Goal: Transaction & Acquisition: Book appointment/travel/reservation

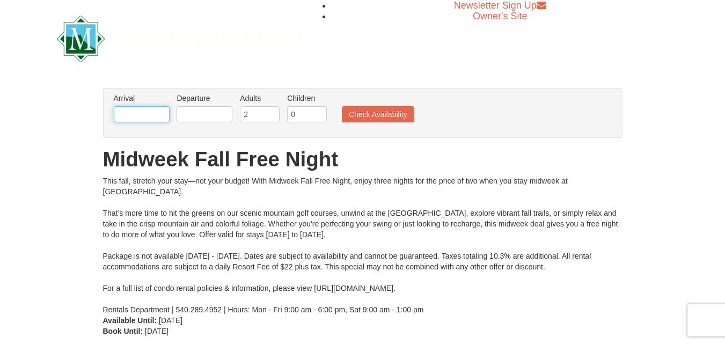
click at [158, 115] on input "text" at bounding box center [142, 114] width 56 height 16
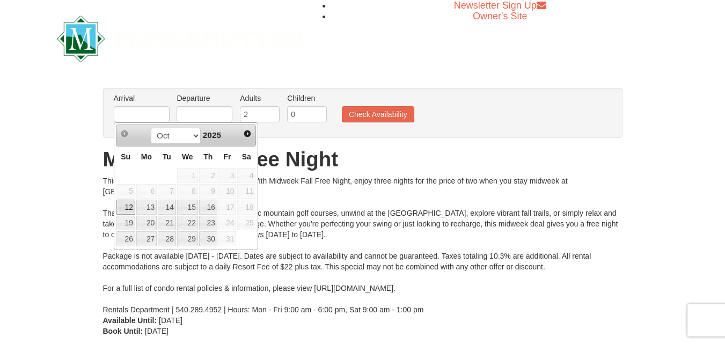
click at [130, 203] on link "12" at bounding box center [125, 207] width 19 height 15
type input "[DATE]"
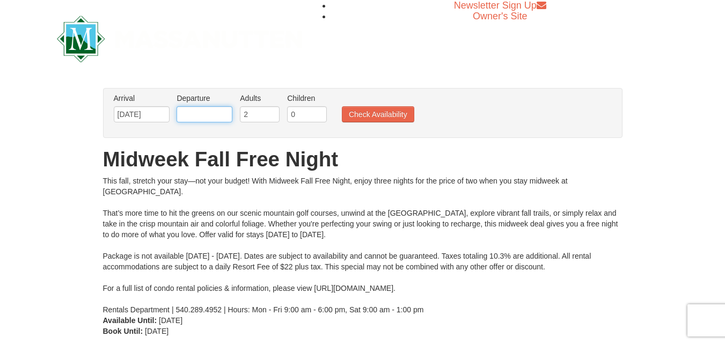
click at [218, 112] on input "text" at bounding box center [204, 114] width 56 height 16
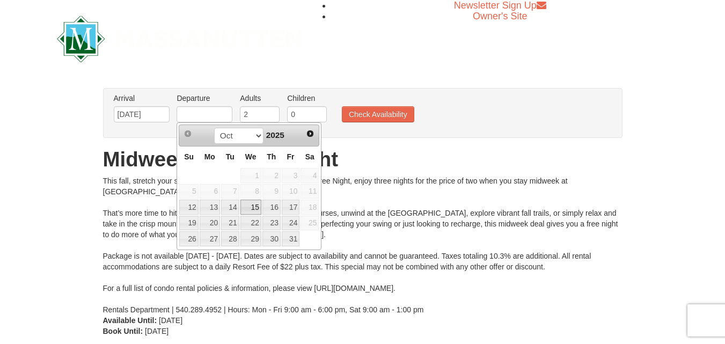
click at [249, 206] on link "15" at bounding box center [250, 207] width 21 height 15
type input "[DATE]"
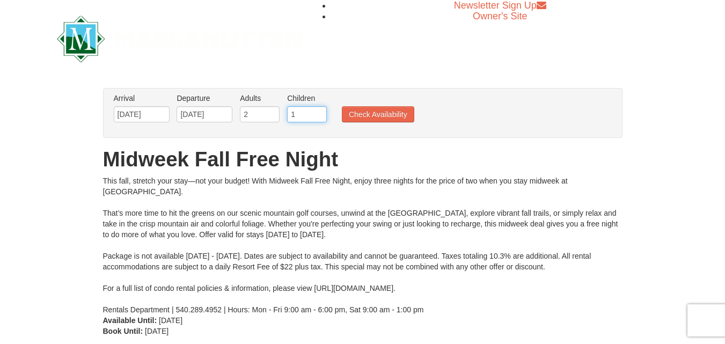
click at [319, 110] on input "1" at bounding box center [307, 114] width 40 height 16
type input "2"
click at [317, 112] on input "2" at bounding box center [307, 114] width 40 height 16
click at [353, 116] on button "Check Availability" at bounding box center [378, 114] width 72 height 16
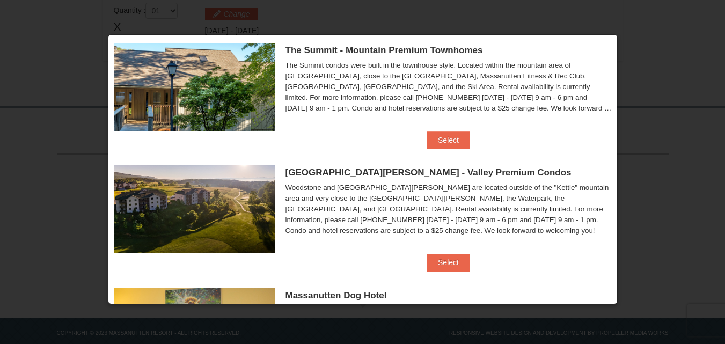
scroll to position [631, 0]
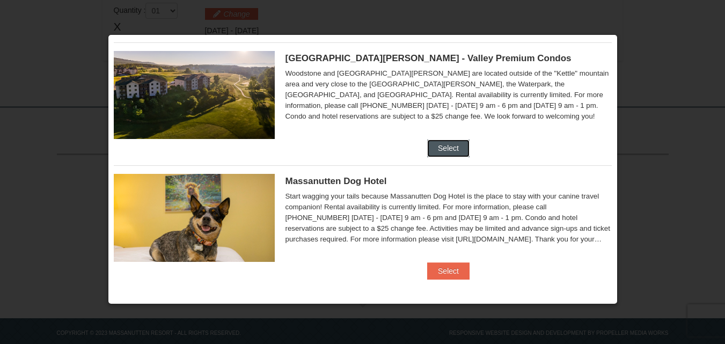
click at [451, 145] on button "Select" at bounding box center [448, 147] width 42 height 17
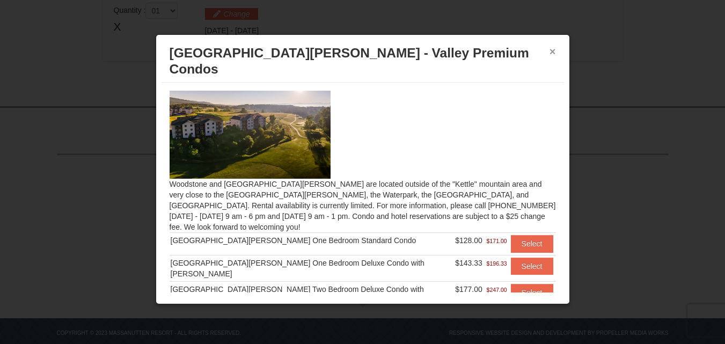
click at [550, 47] on button "×" at bounding box center [552, 51] width 6 height 11
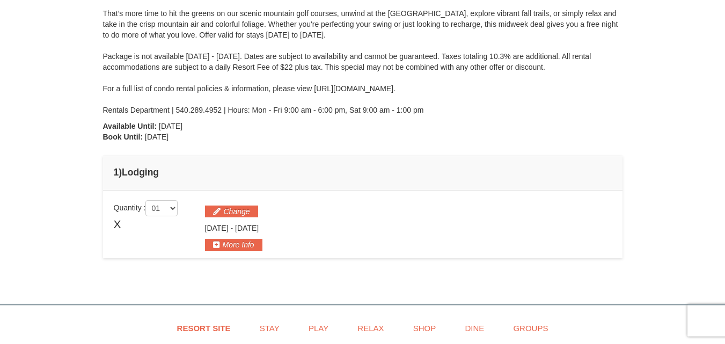
scroll to position [0, 0]
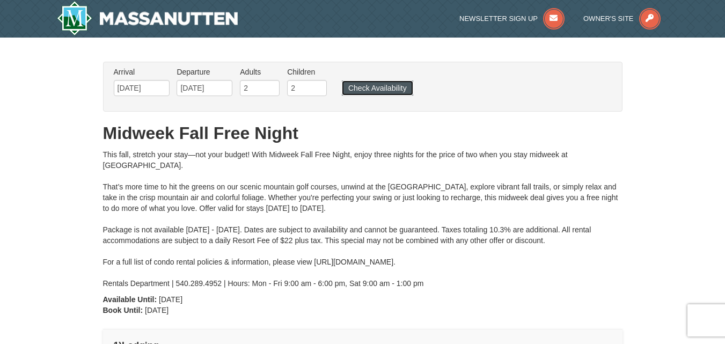
click at [407, 85] on button "Check Availability" at bounding box center [377, 87] width 71 height 15
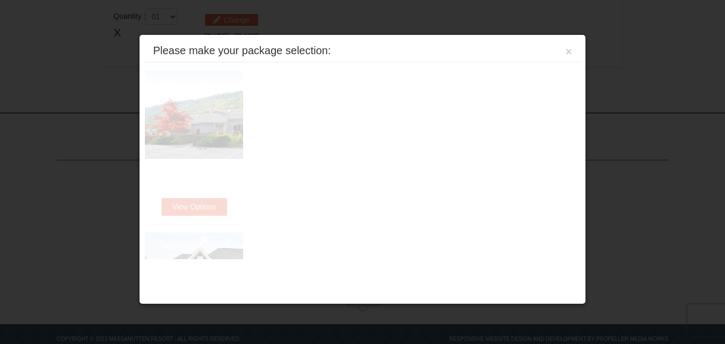
scroll to position [371, 0]
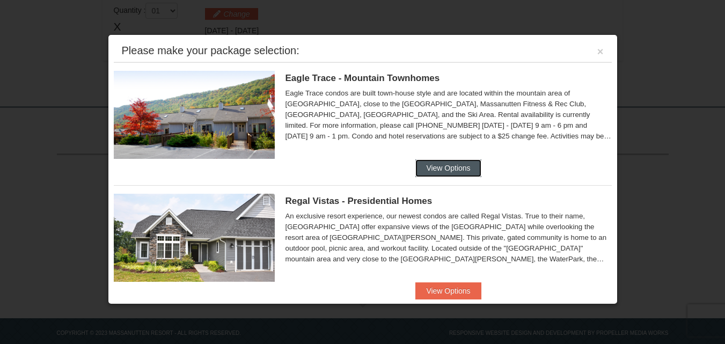
click at [460, 166] on button "View Options" at bounding box center [447, 167] width 65 height 17
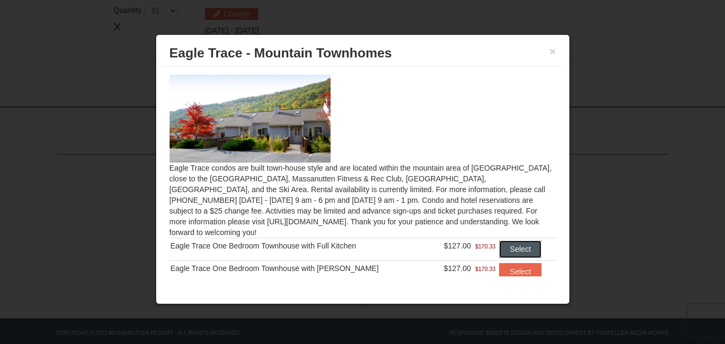
click at [522, 240] on button "Select" at bounding box center [520, 248] width 42 height 17
